Goal: Find specific fact: Find specific fact

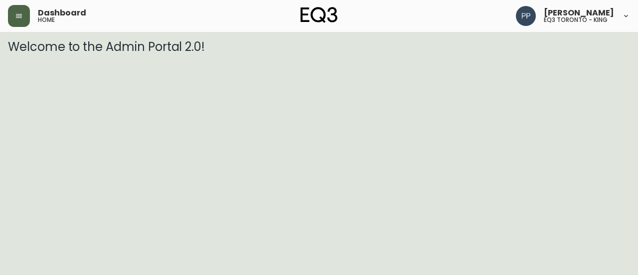
click at [27, 15] on button "button" at bounding box center [19, 16] width 22 height 22
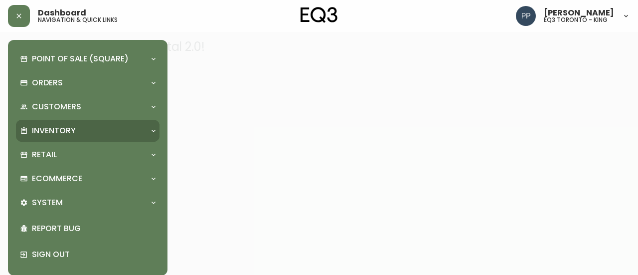
click at [78, 134] on div "Inventory" at bounding box center [83, 130] width 126 height 11
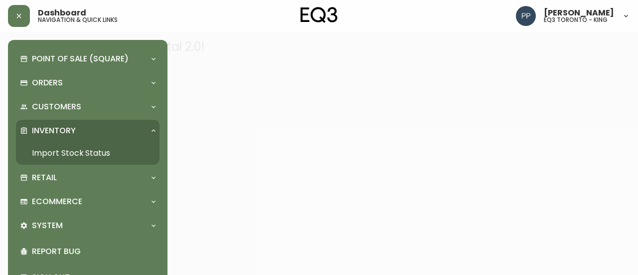
click at [79, 151] on link "Import Stock Status" at bounding box center [88, 153] width 144 height 23
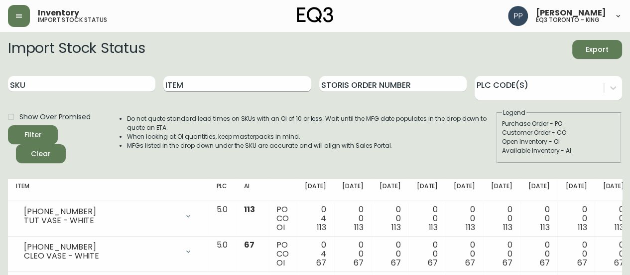
click at [224, 80] on input "Item" at bounding box center [236, 84] width 147 height 16
click at [8, 125] on button "Filter" at bounding box center [33, 134] width 50 height 19
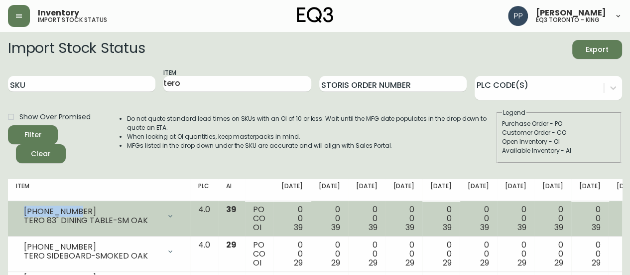
drag, startPoint x: 70, startPoint y: 211, endPoint x: 19, endPoint y: 214, distance: 50.4
click at [19, 214] on div "[PHONE_NUMBER] TERO 83" DINING TABLE-SM OAK" at bounding box center [99, 216] width 166 height 22
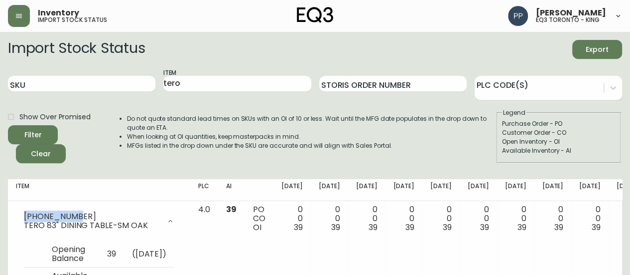
copy div "[PHONE_NUMBER]"
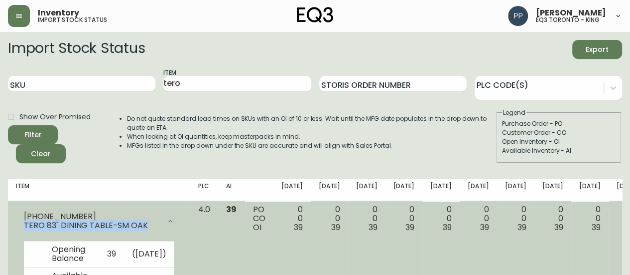
drag, startPoint x: 147, startPoint y: 226, endPoint x: 20, endPoint y: 229, distance: 126.6
click at [20, 229] on div "[PHONE_NUMBER] TERO 83" DINING TABLE-SM OAK" at bounding box center [99, 221] width 166 height 32
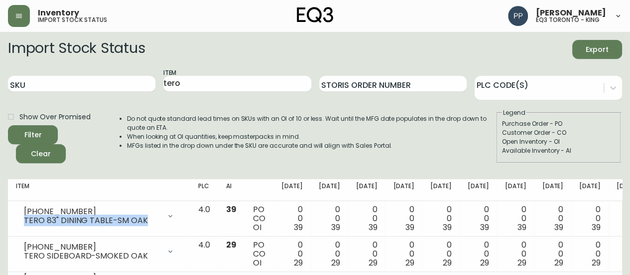
copy div "TERO 83" DINING TABLE-SM OAK"
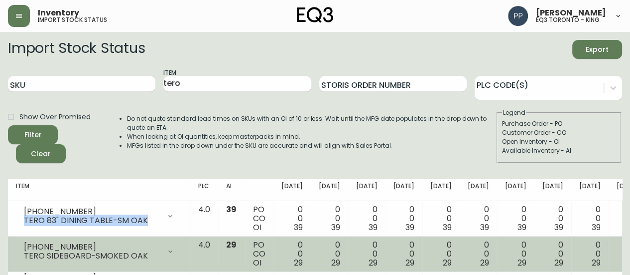
drag, startPoint x: 79, startPoint y: 242, endPoint x: 74, endPoint y: 246, distance: 6.8
click at [60, 246] on div "[PHONE_NUMBER] TERO SIDEBOARD-SMOKED OAK" at bounding box center [99, 251] width 166 height 22
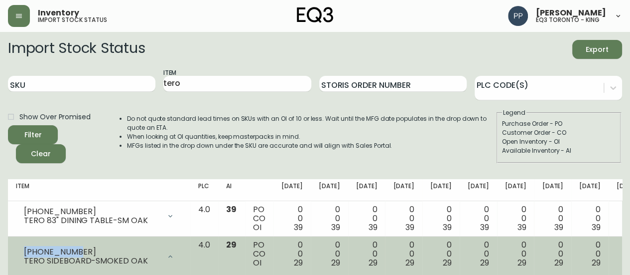
drag, startPoint x: 77, startPoint y: 250, endPoint x: 22, endPoint y: 250, distance: 54.8
click at [22, 250] on div "[PHONE_NUMBER] TERO SIDEBOARD-SMOKED OAK" at bounding box center [99, 256] width 166 height 32
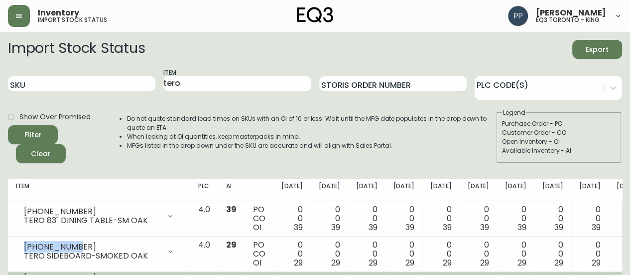
copy div "[PHONE_NUMBER]"
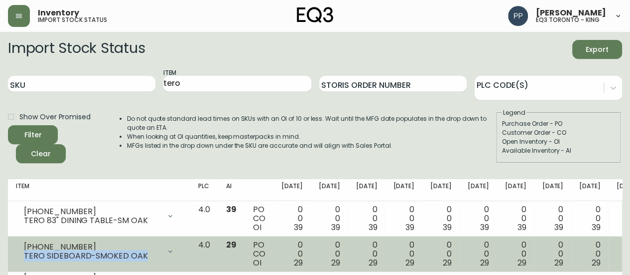
drag, startPoint x: 145, startPoint y: 257, endPoint x: 20, endPoint y: 260, distance: 125.1
click at [20, 260] on div "[PHONE_NUMBER] TERO SIDEBOARD-SMOKED OAK" at bounding box center [99, 251] width 166 height 22
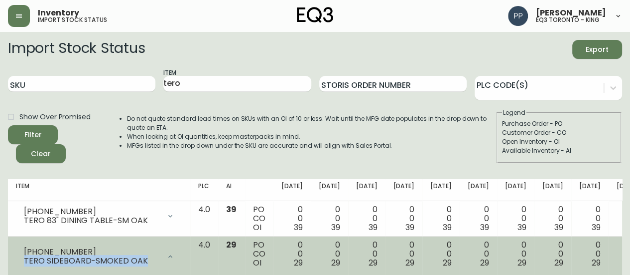
copy div "TERO SIDEBOARD-SMOKED OAK"
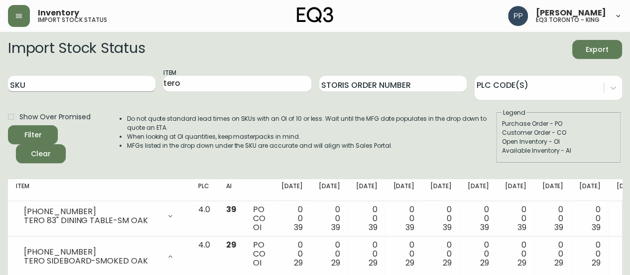
drag, startPoint x: 152, startPoint y: 83, endPoint x: 112, endPoint y: 83, distance: 40.9
click at [113, 83] on div "SKU Item tero Storis Order Number PLC Code(s)" at bounding box center [315, 84] width 614 height 32
type input "BARLI"
click at [8, 125] on button "Filter" at bounding box center [33, 134] width 50 height 19
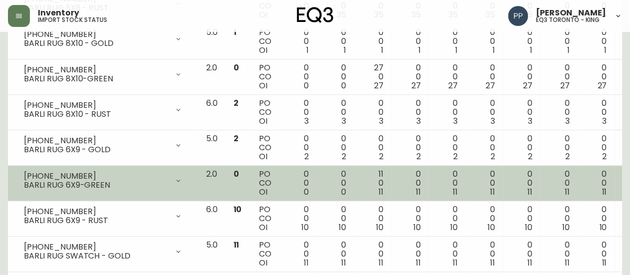
scroll to position [299, 0]
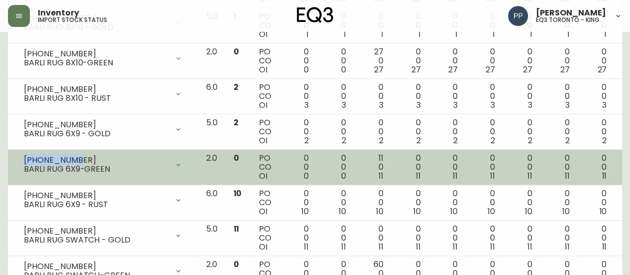
drag, startPoint x: 82, startPoint y: 158, endPoint x: 22, endPoint y: 159, distance: 59.8
click at [22, 159] on div "[PHONE_NUMBER] BARLI RUG 6X9-GREEN" at bounding box center [103, 164] width 174 height 22
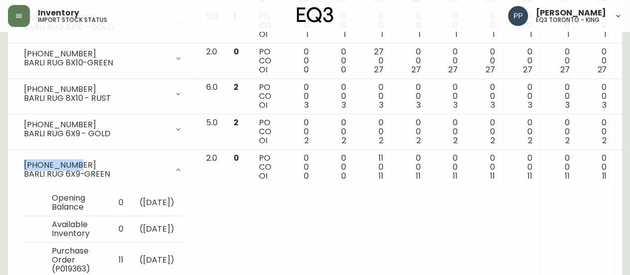
copy div "[PHONE_NUMBER]"
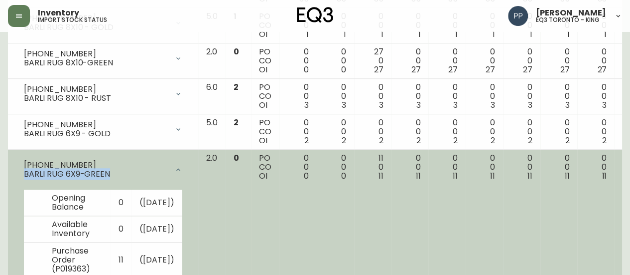
drag, startPoint x: 111, startPoint y: 172, endPoint x: 17, endPoint y: 172, distance: 94.2
click at [17, 172] on div "[PHONE_NUMBER] BARLI RUG 6X9-GREEN" at bounding box center [103, 169] width 174 height 32
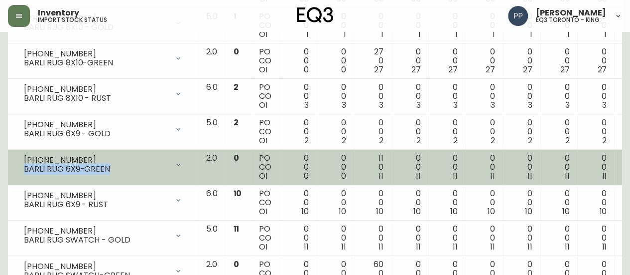
copy div "BARLI RUG 6X9-GREEN"
